Goal: Check status: Check status

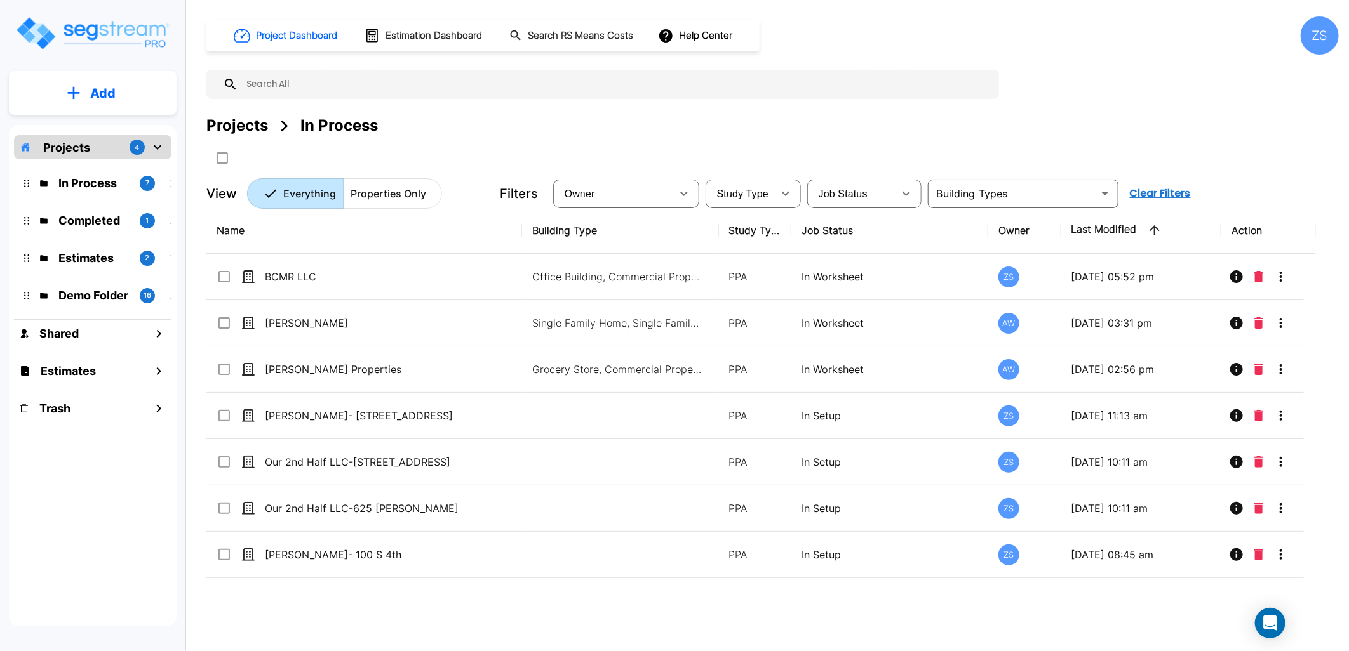
click at [935, 57] on div "Project Dashboard Estimation Dashboard Search RS Means Costs Help Center ZS Pro…" at bounding box center [772, 113] width 1132 height 192
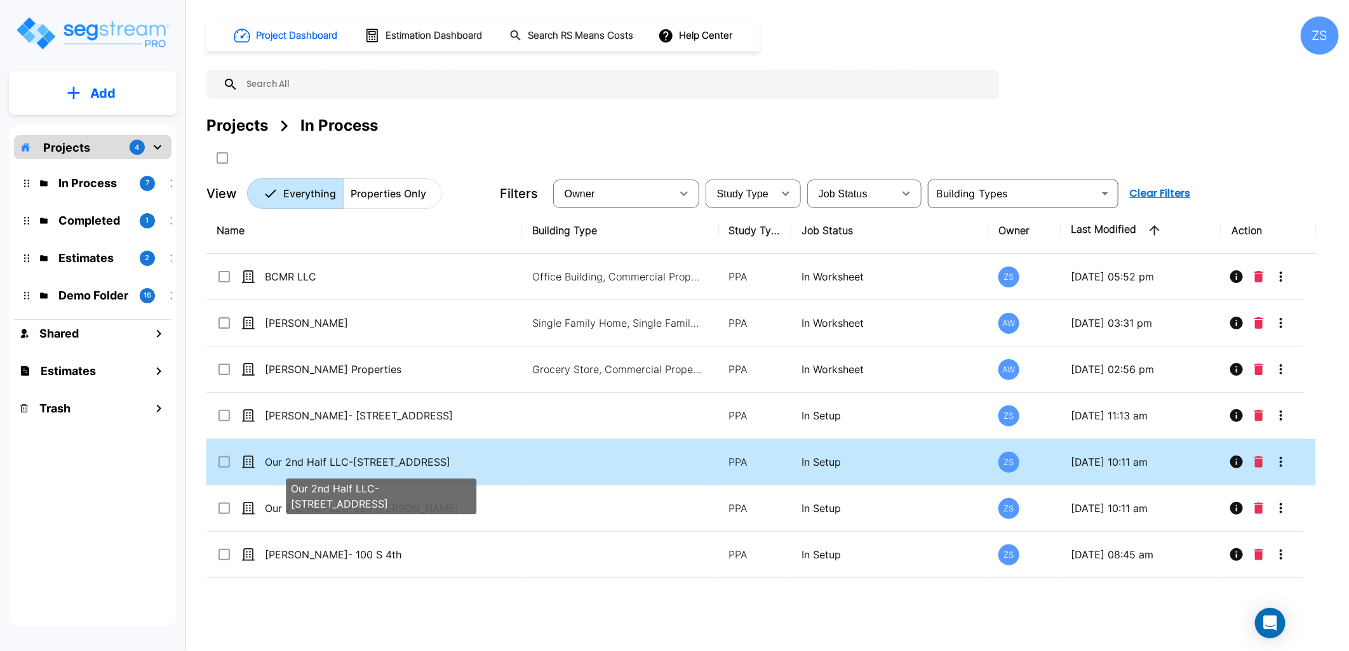
click at [426, 464] on p "Our 2nd Half LLC-[STREET_ADDRESS]" at bounding box center [370, 462] width 211 height 15
checkbox input "true"
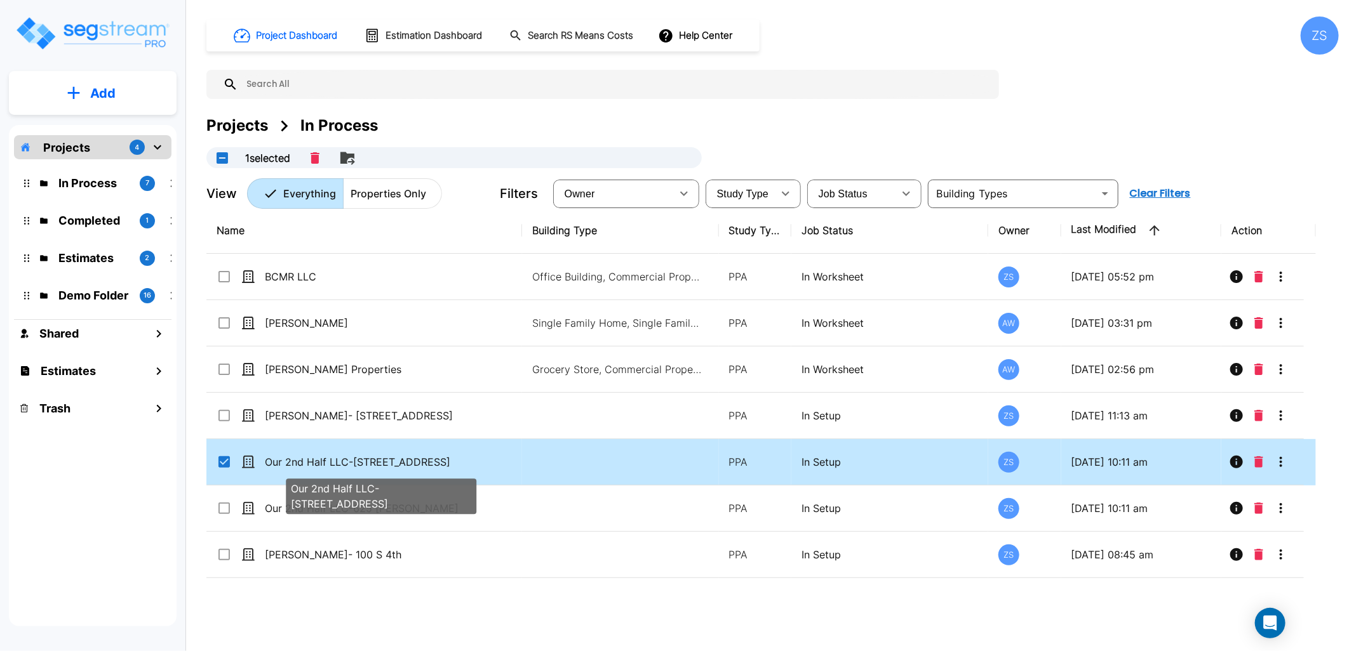
click at [426, 464] on p "Our 2nd Half LLC-[STREET_ADDRESS]" at bounding box center [370, 462] width 211 height 15
